Goal: Task Accomplishment & Management: Manage account settings

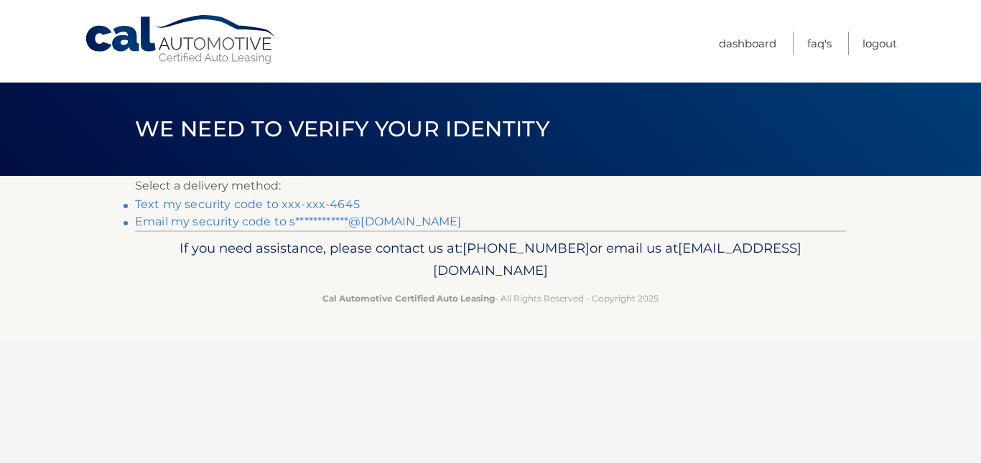
click at [237, 221] on link "**********" at bounding box center [298, 222] width 326 height 14
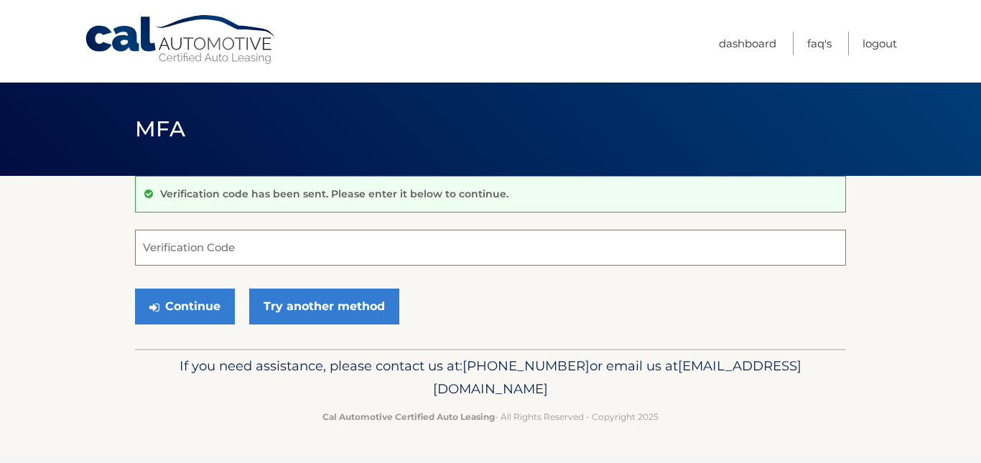
paste input "536913"
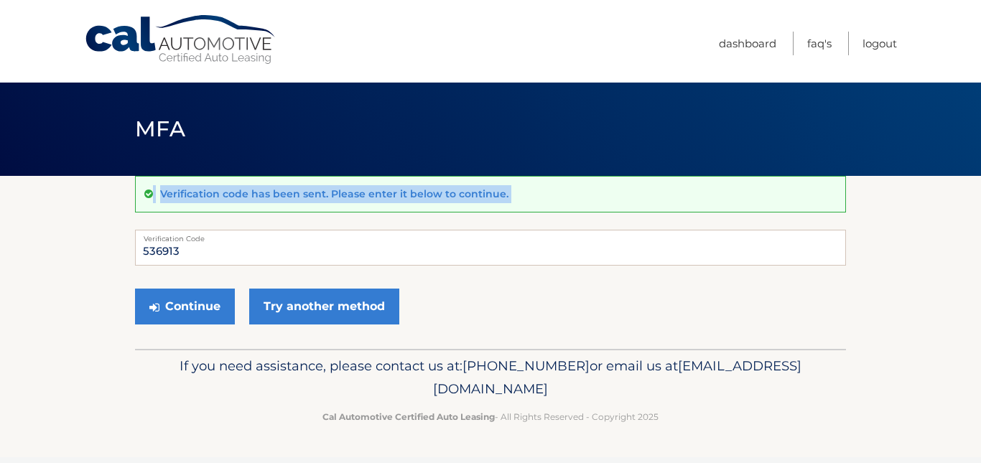
drag, startPoint x: 246, startPoint y: 111, endPoint x: 208, endPoint y: 275, distance: 168.7
click at [209, 266] on main "MFA Verification code has been sent. Please enter it below to continue. 536913 …" at bounding box center [490, 174] width 981 height 349
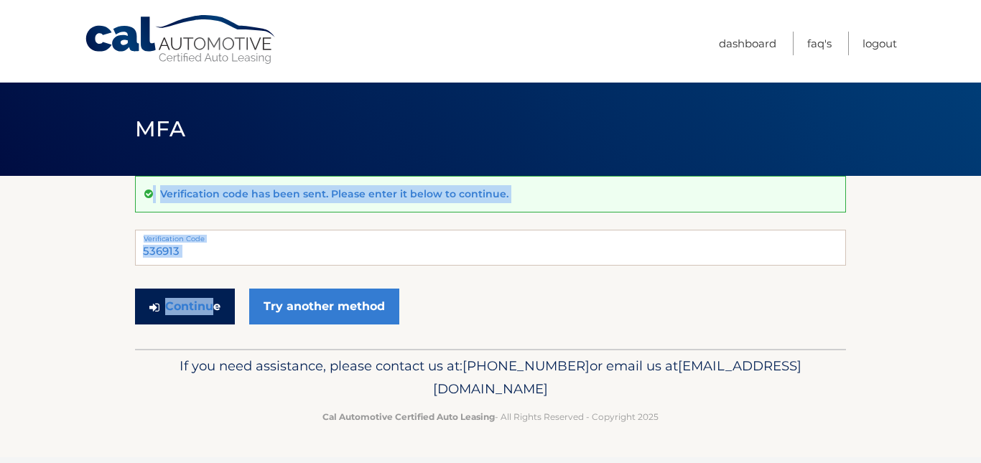
click at [192, 304] on button "Continue" at bounding box center [185, 307] width 100 height 36
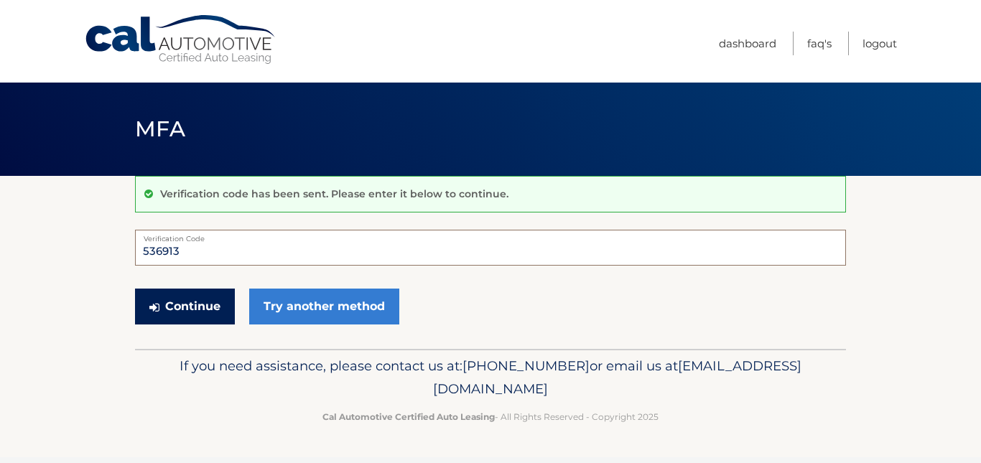
type input "536913"
click at [210, 305] on button "Continue" at bounding box center [185, 307] width 100 height 36
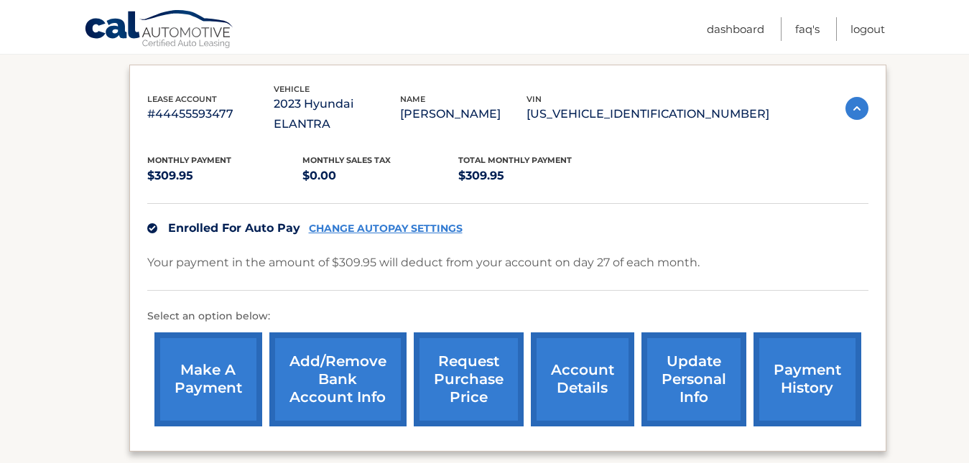
scroll to position [275, 0]
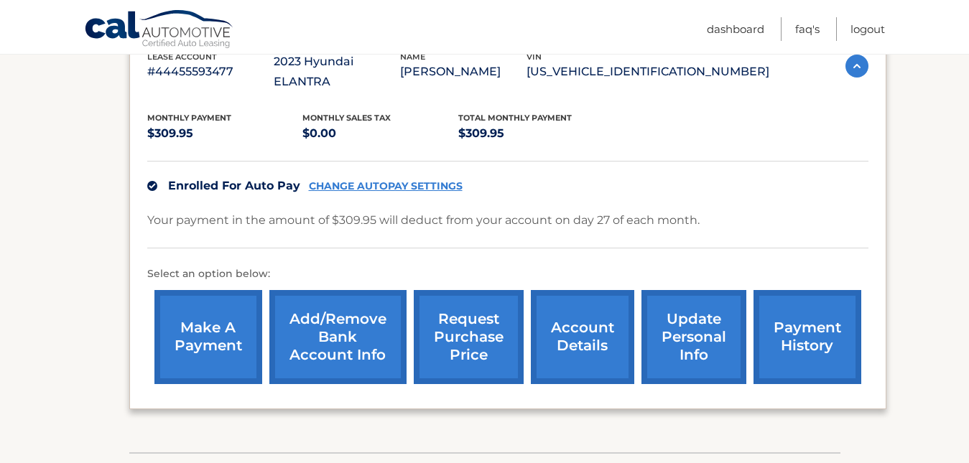
click at [333, 311] on link "Add/Remove bank account info" at bounding box center [337, 337] width 137 height 94
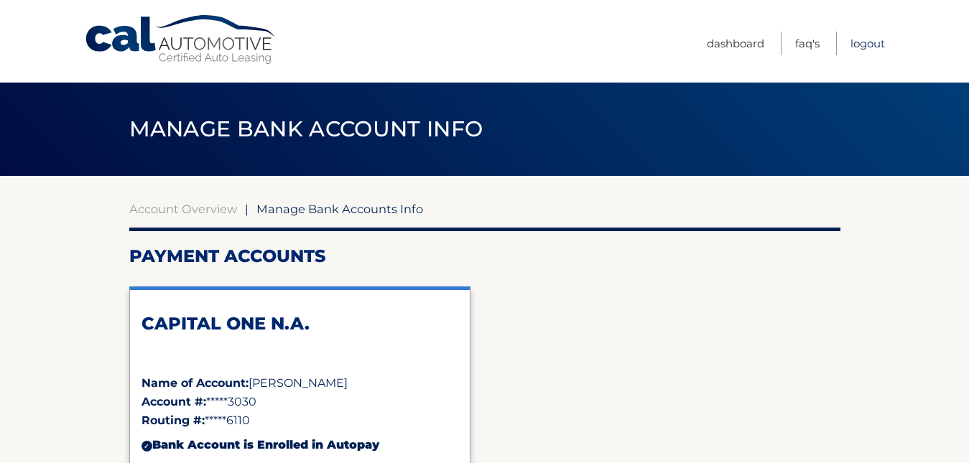
click at [869, 46] on link "Logout" at bounding box center [868, 44] width 34 height 24
